Goal: Find specific page/section: Find specific page/section

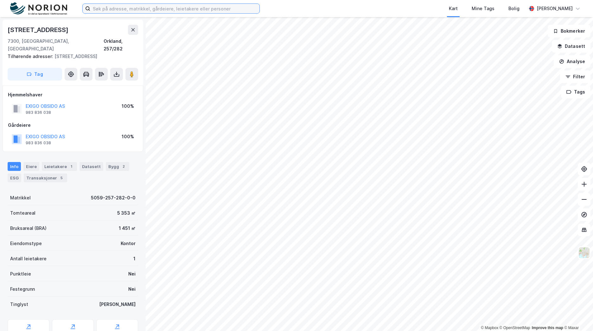
click at [125, 8] on input at bounding box center [174, 9] width 169 height 10
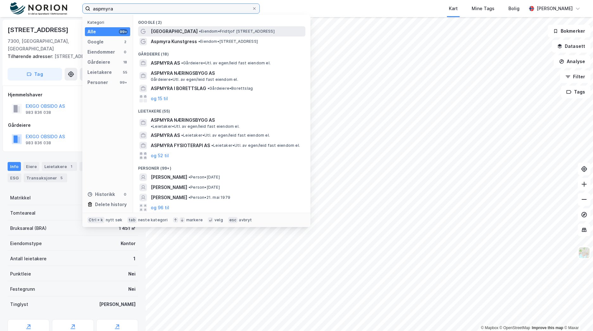
type input "aspmyra"
click at [205, 29] on span "• Eiendom • [PERSON_NAME][STREET_ADDRESS]" at bounding box center [237, 31] width 76 height 5
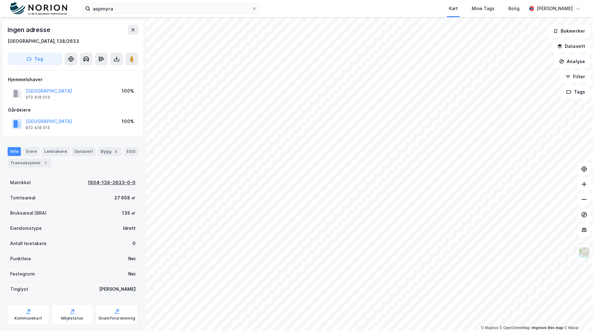
click at [122, 180] on div "1804-138-2633-0-0" at bounding box center [112, 183] width 48 height 8
